Goal: Task Accomplishment & Management: Use online tool/utility

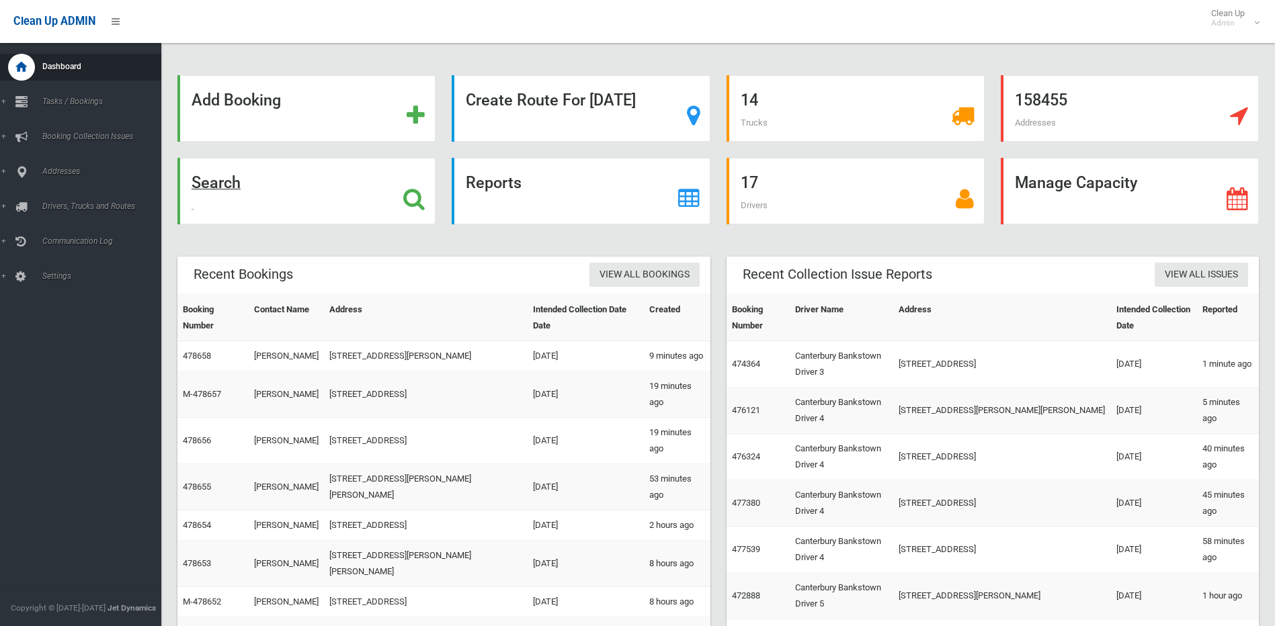
click at [210, 185] on strong "Search" at bounding box center [216, 182] width 49 height 19
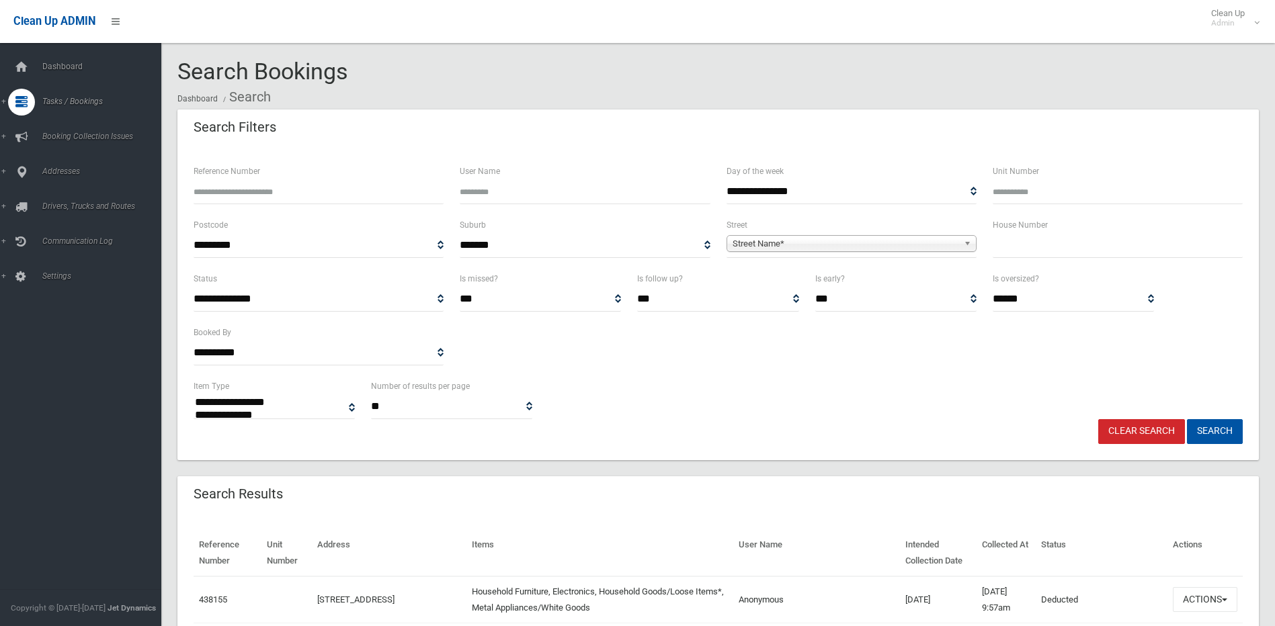
select select
click at [1065, 245] on input "text" at bounding box center [1118, 245] width 250 height 25
type input "**"
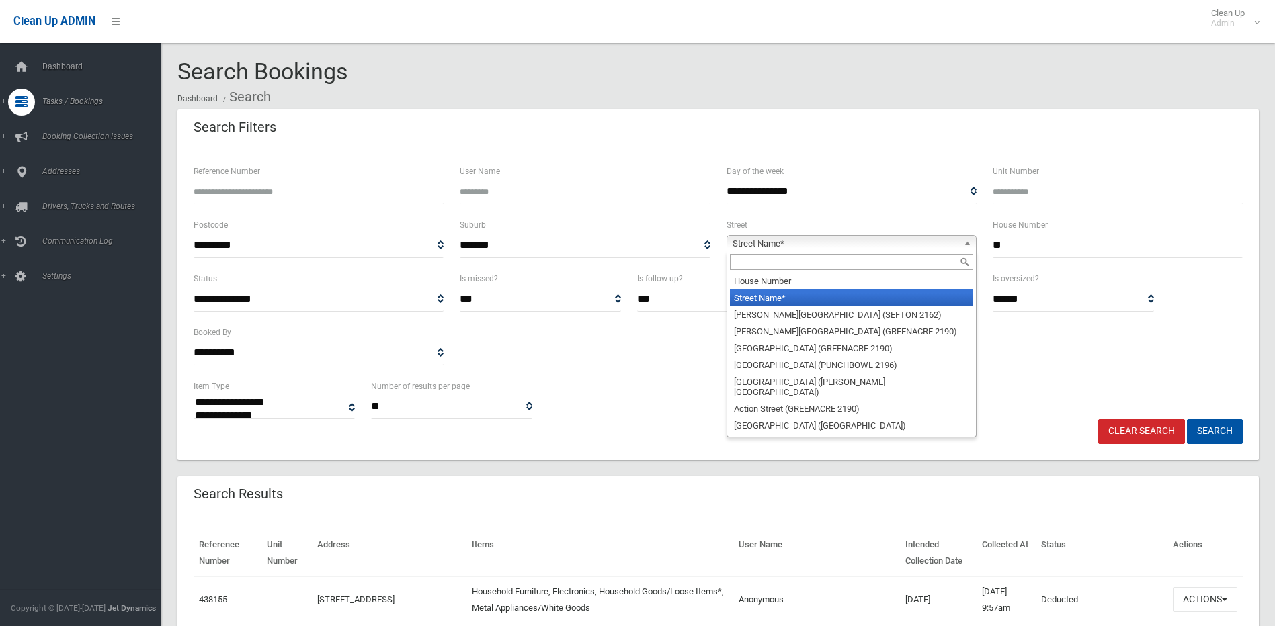
click at [916, 241] on span "Street Name*" at bounding box center [845, 244] width 226 height 16
click at [840, 263] on input "text" at bounding box center [851, 262] width 243 height 16
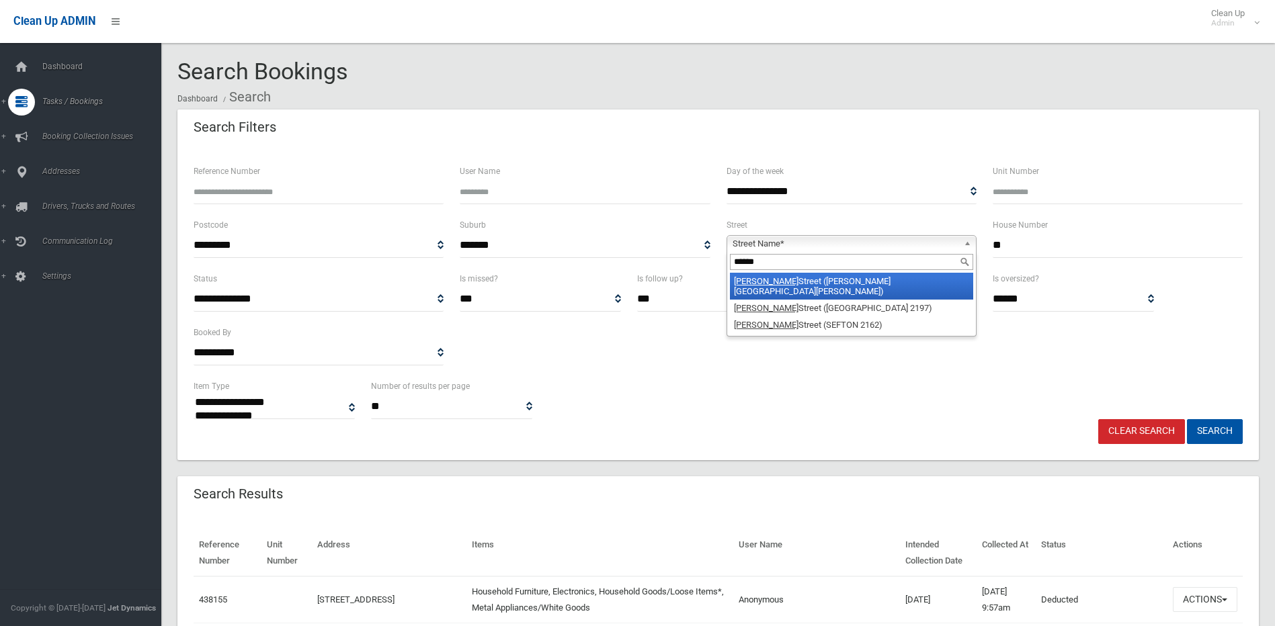
type input "******"
click at [839, 281] on li "Hector Street (CHESTER HILL 2162)" at bounding box center [851, 286] width 243 height 27
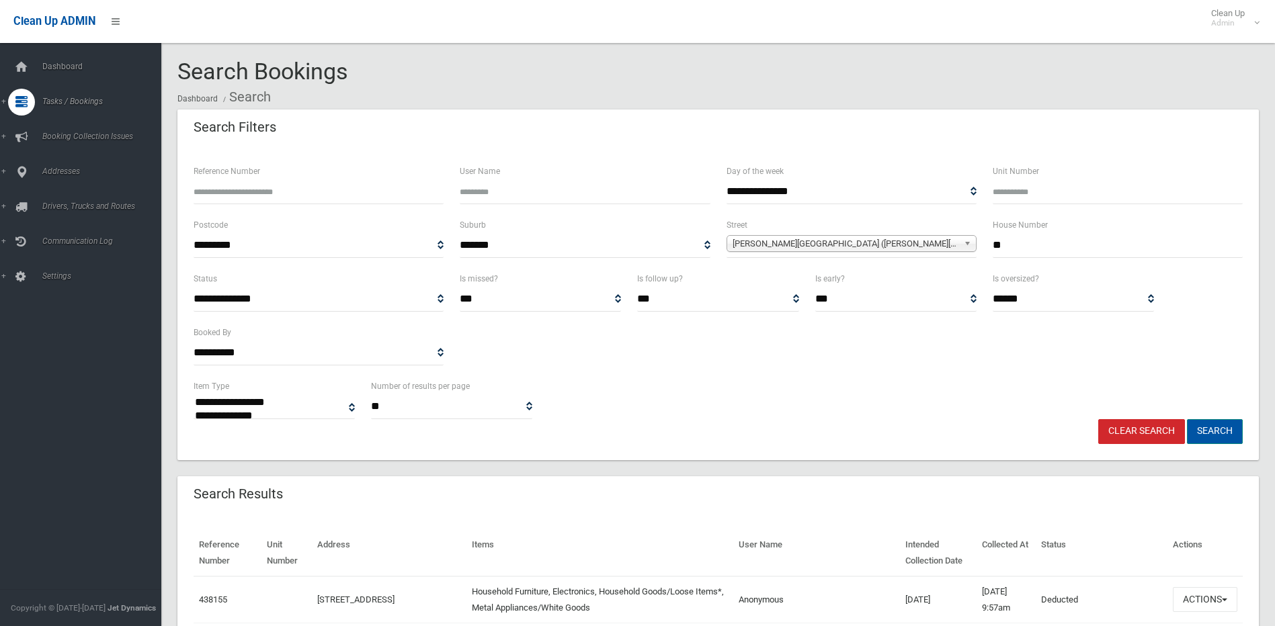
click at [1218, 431] on button "Search" at bounding box center [1215, 431] width 56 height 25
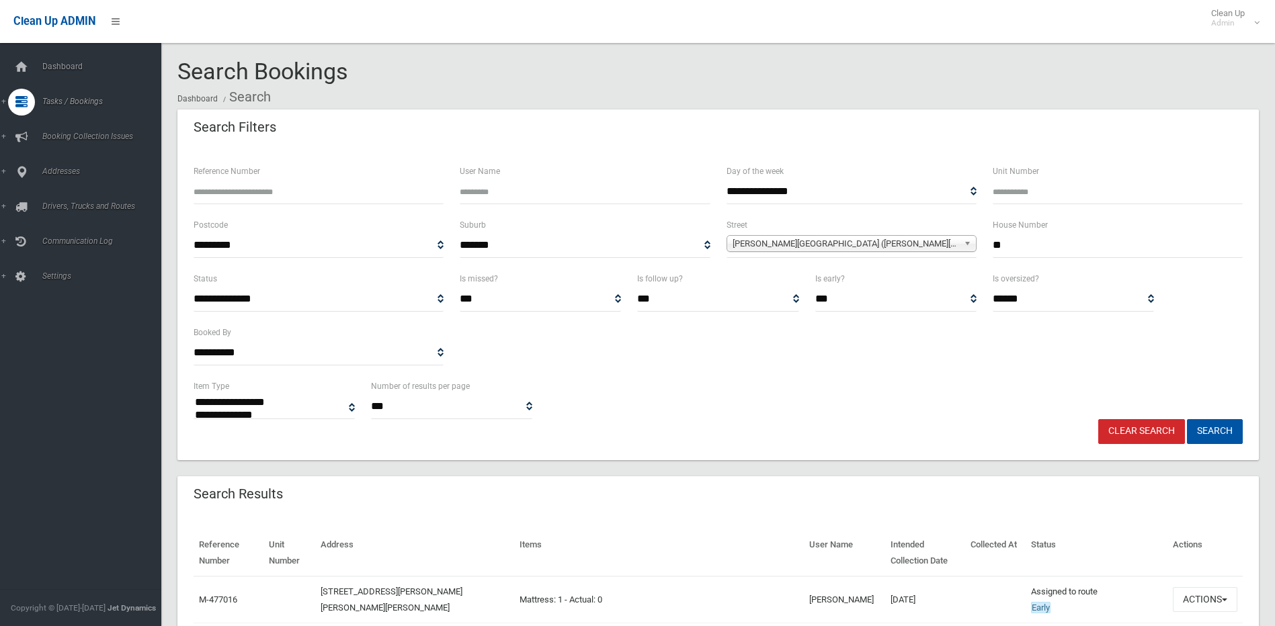
select select
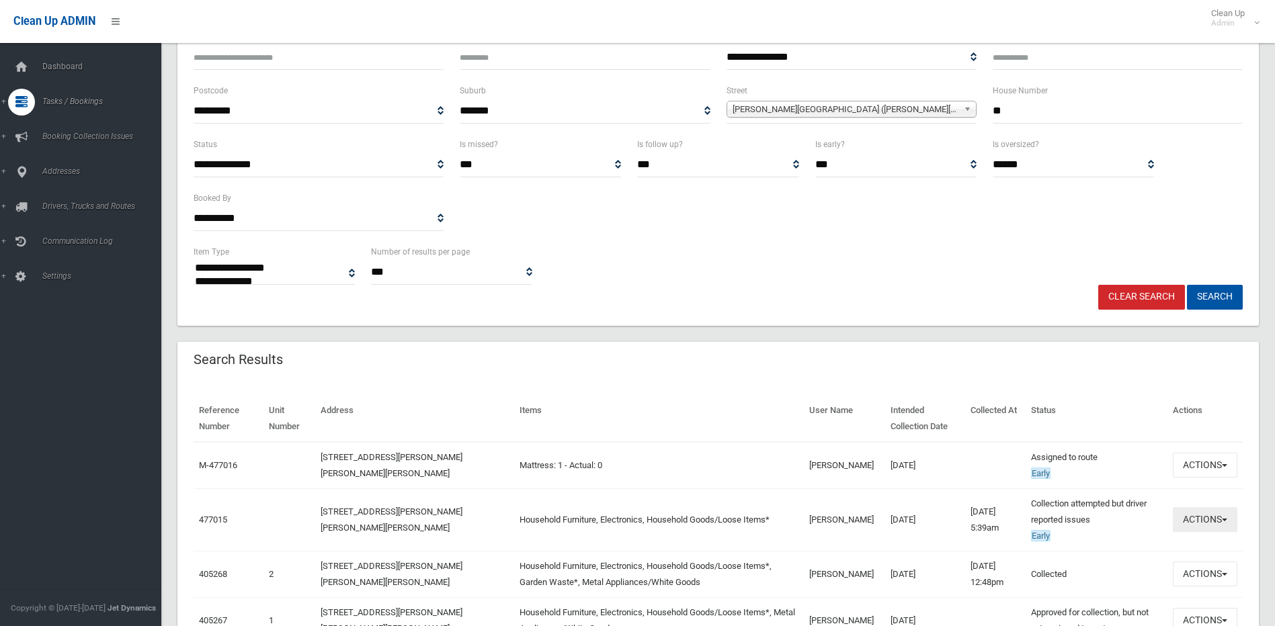
click at [1196, 519] on button "Actions" at bounding box center [1205, 519] width 65 height 25
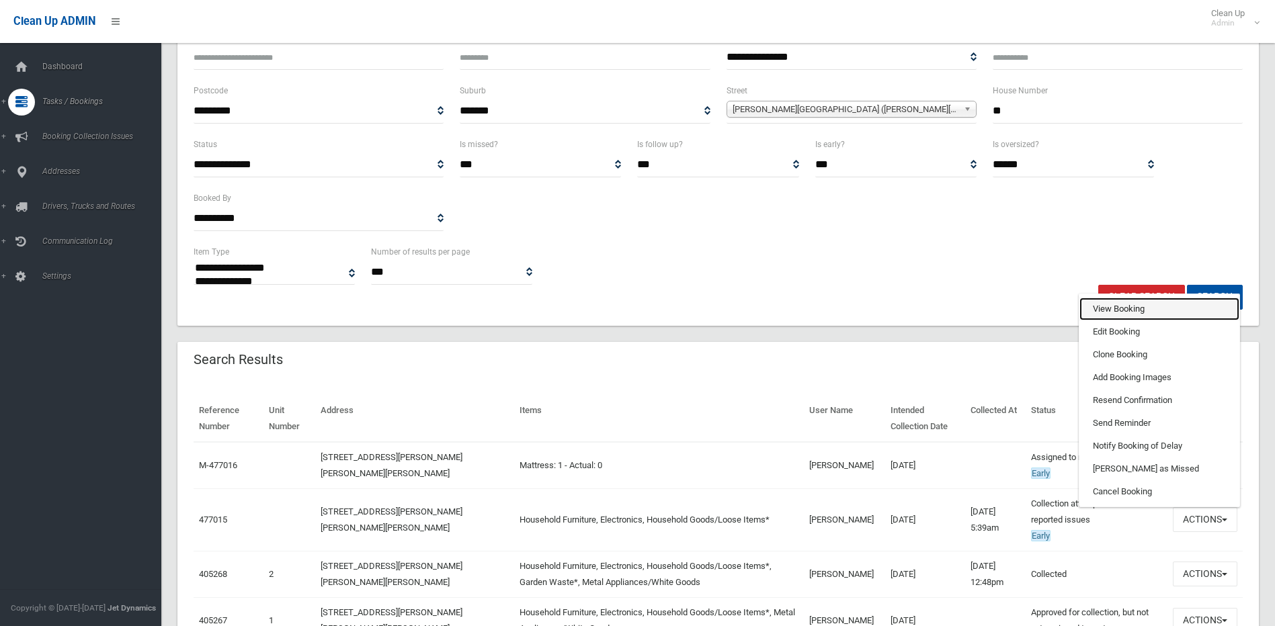
click at [1105, 313] on link "View Booking" at bounding box center [1159, 309] width 160 height 23
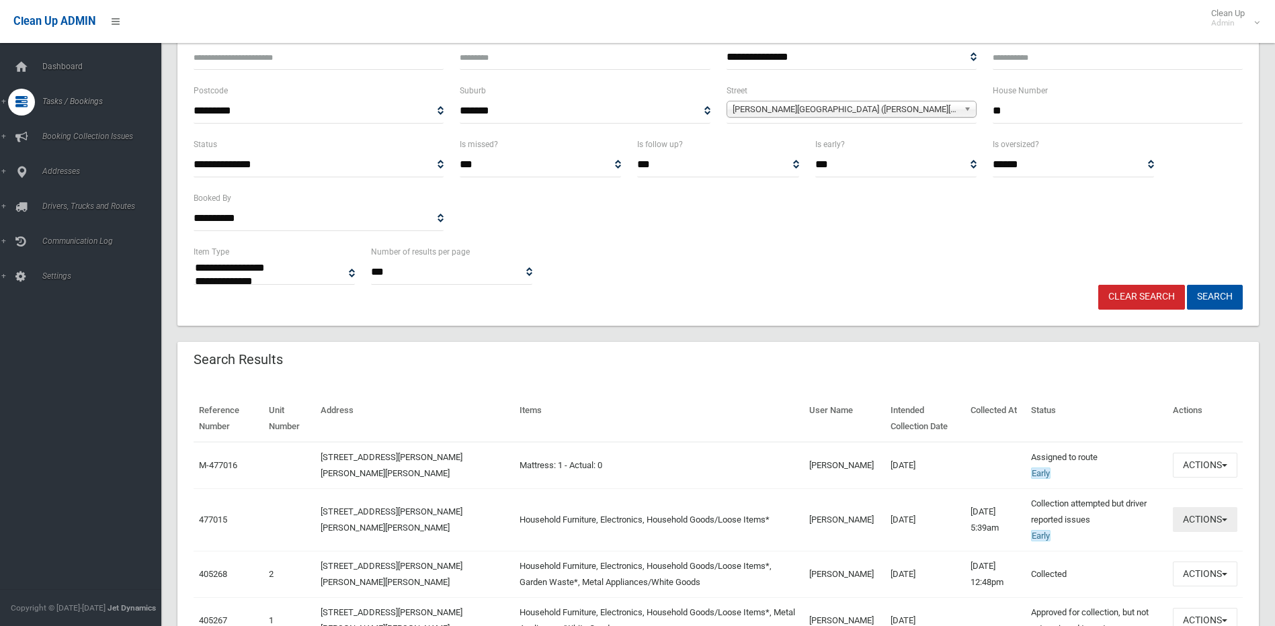
click at [1222, 524] on button "Actions" at bounding box center [1205, 519] width 65 height 25
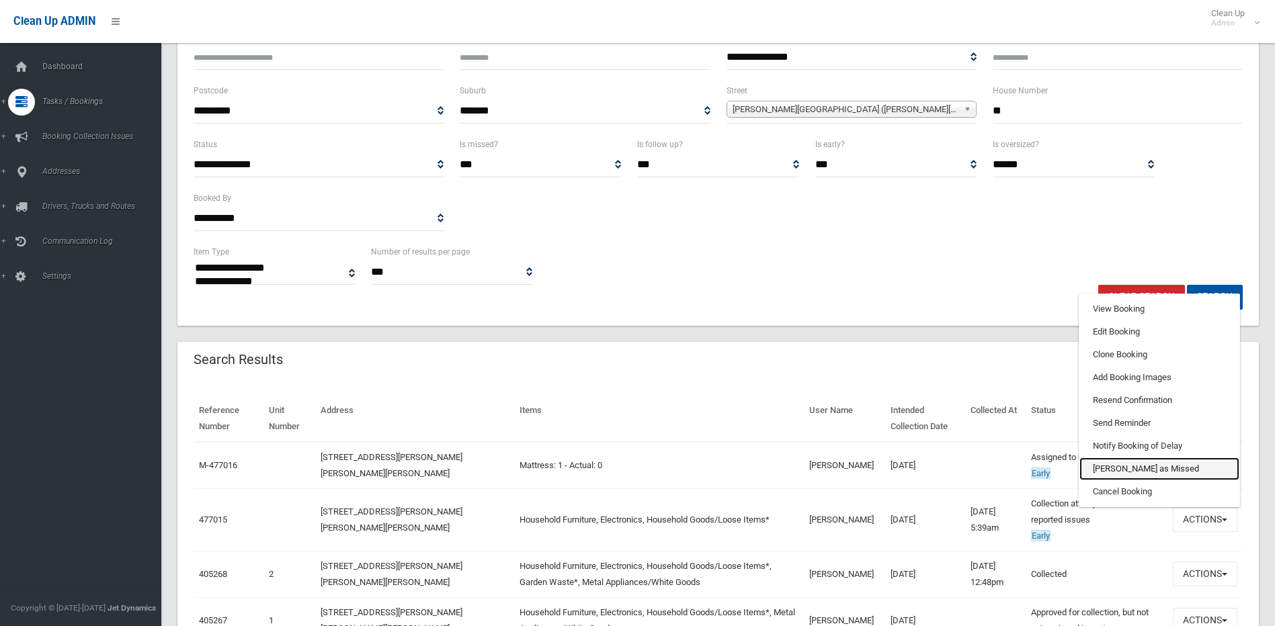
click at [1109, 470] on link "[PERSON_NAME] as Missed" at bounding box center [1159, 469] width 160 height 23
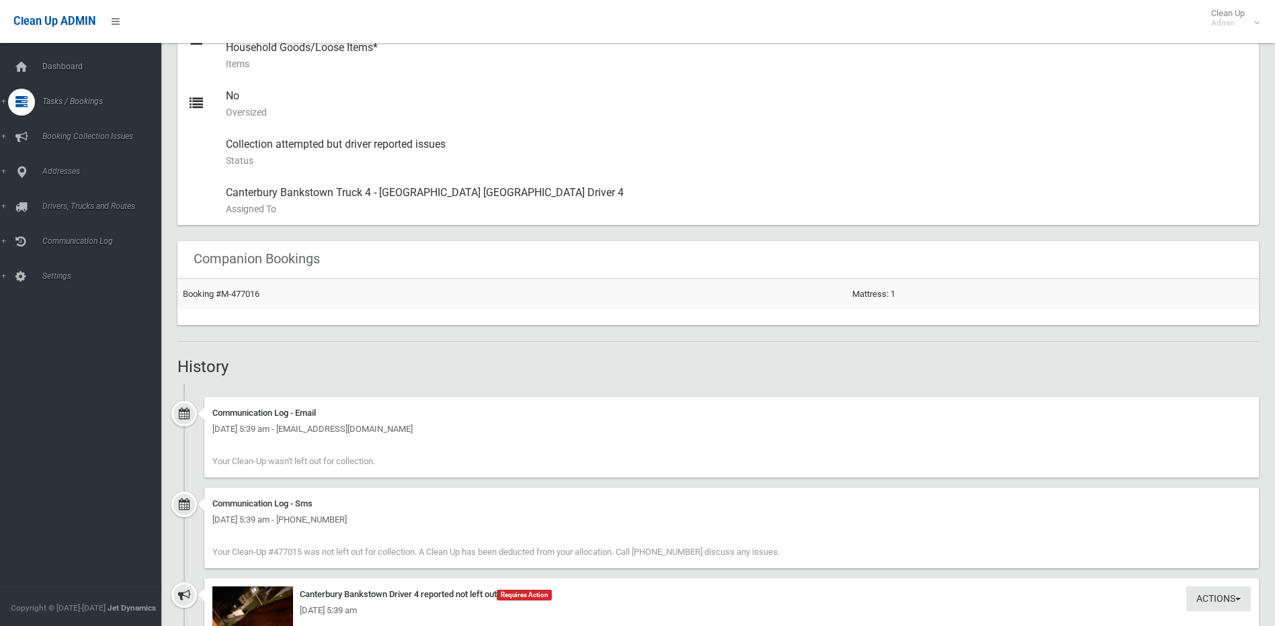
scroll to position [336, 0]
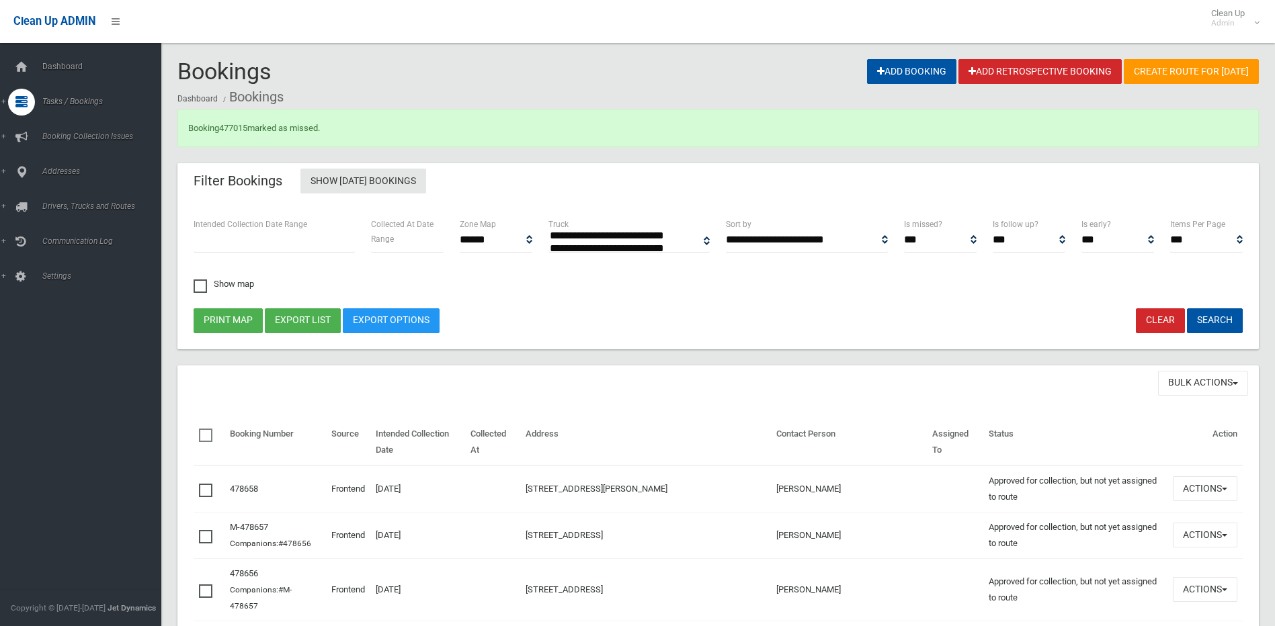
select select
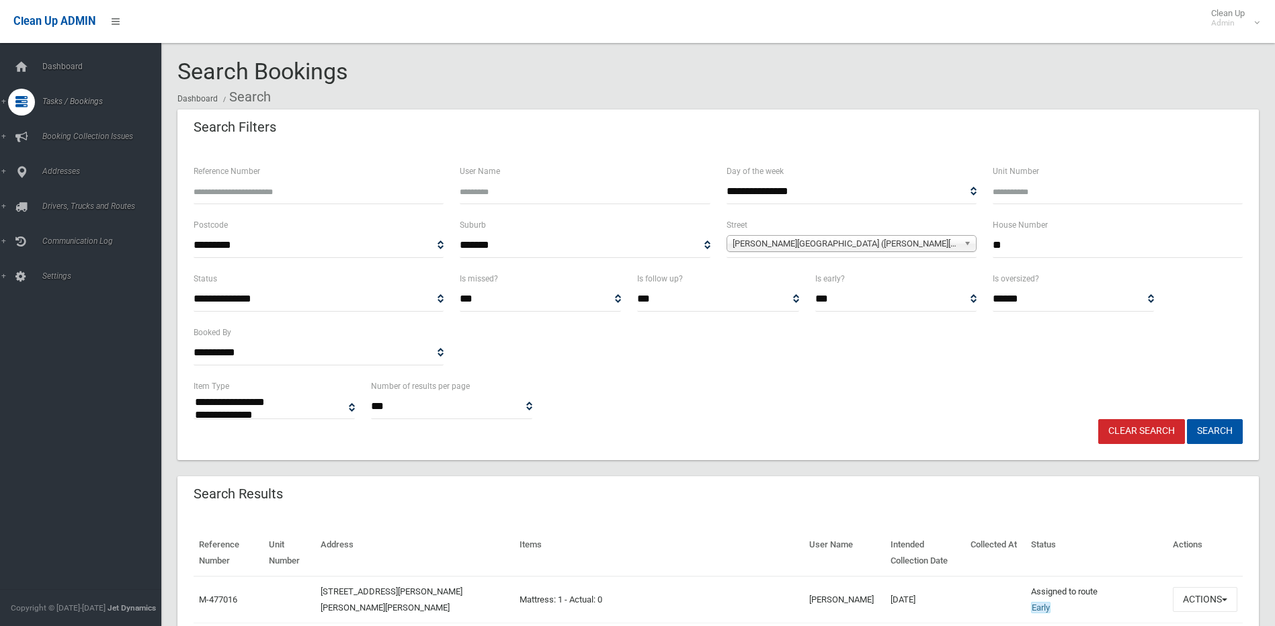
select select
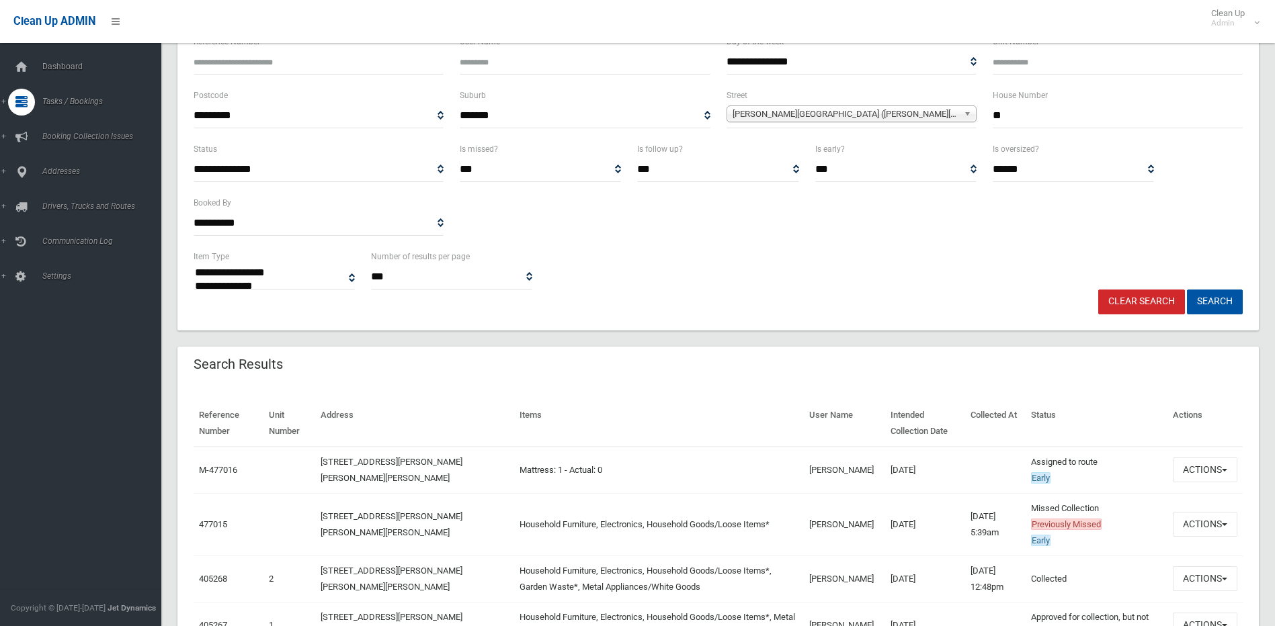
click at [1233, 457] on td "Actions View Booking Edit Booking Clone Booking Add Booking Images Resend Confi…" at bounding box center [1204, 470] width 75 height 47
click at [1224, 464] on button "Actions" at bounding box center [1205, 470] width 65 height 25
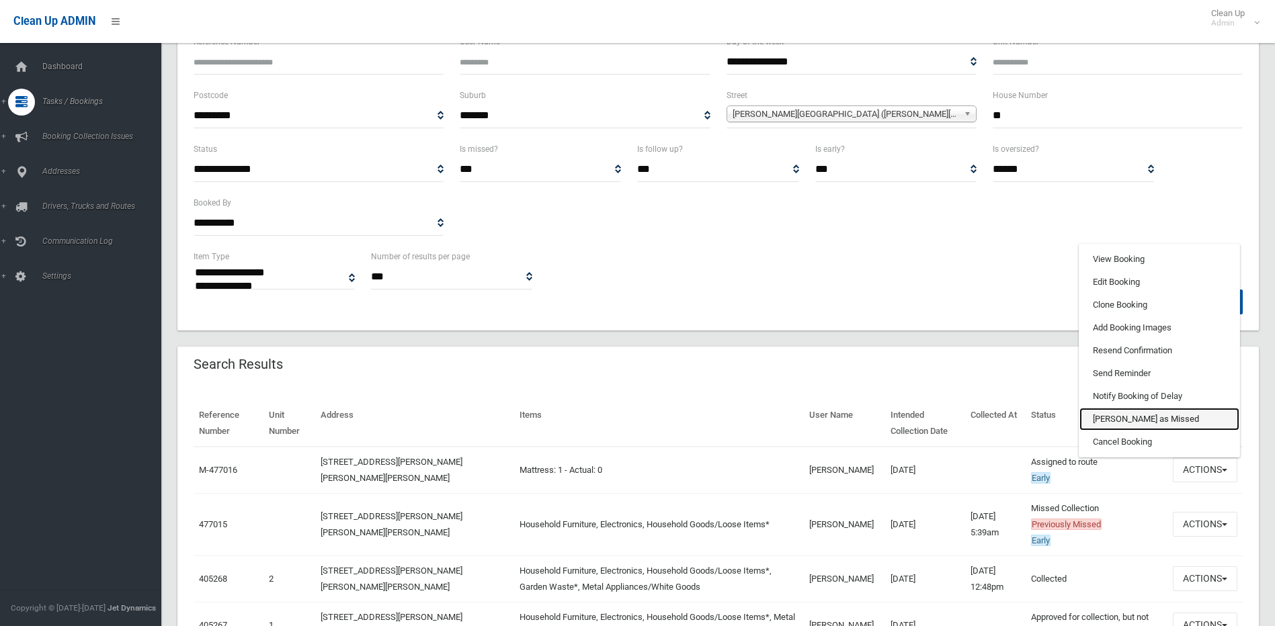
click at [1111, 418] on link "[PERSON_NAME] as Missed" at bounding box center [1159, 419] width 160 height 23
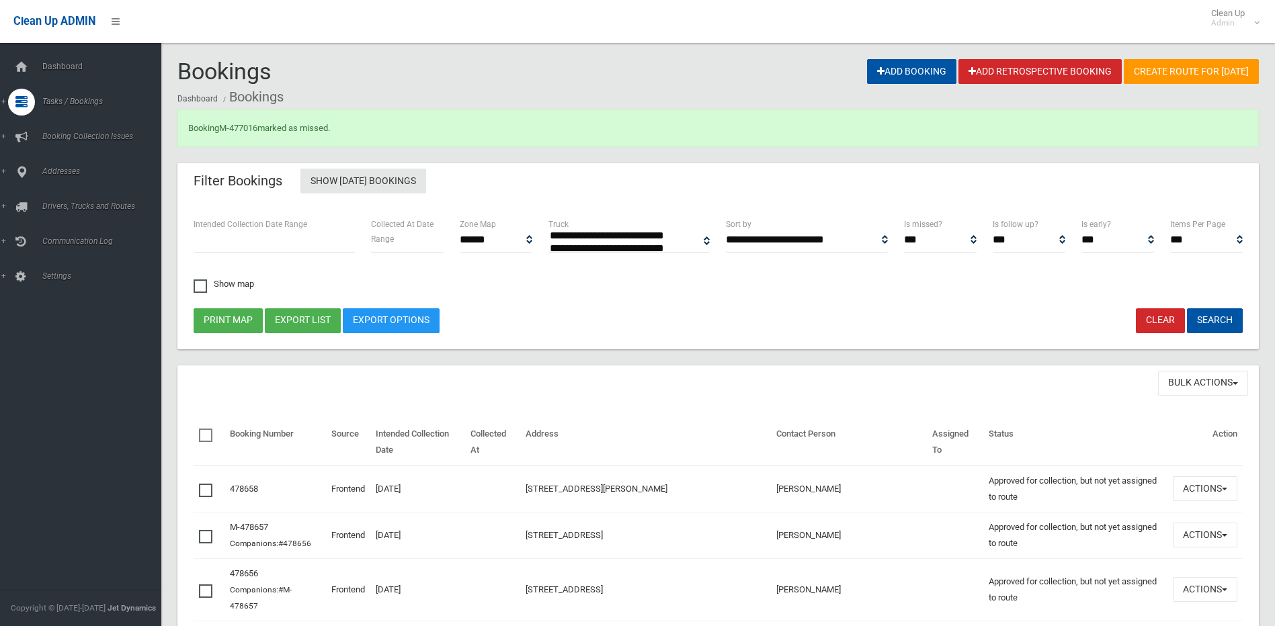
select select
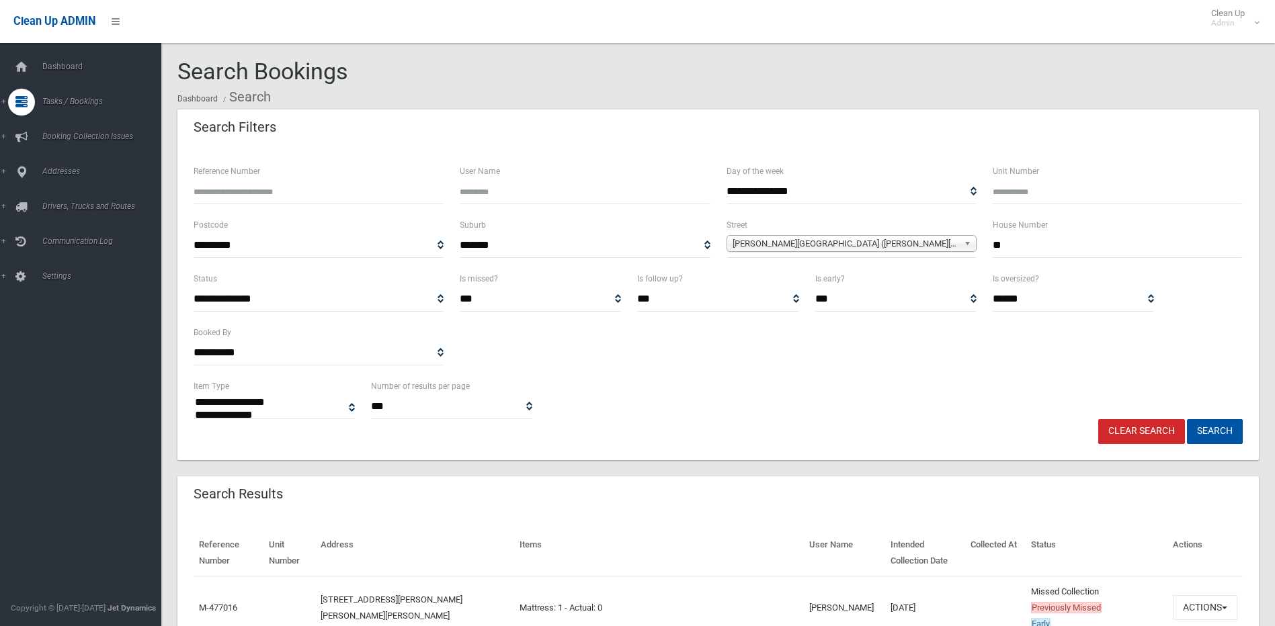
select select
